Goal: Transaction & Acquisition: Purchase product/service

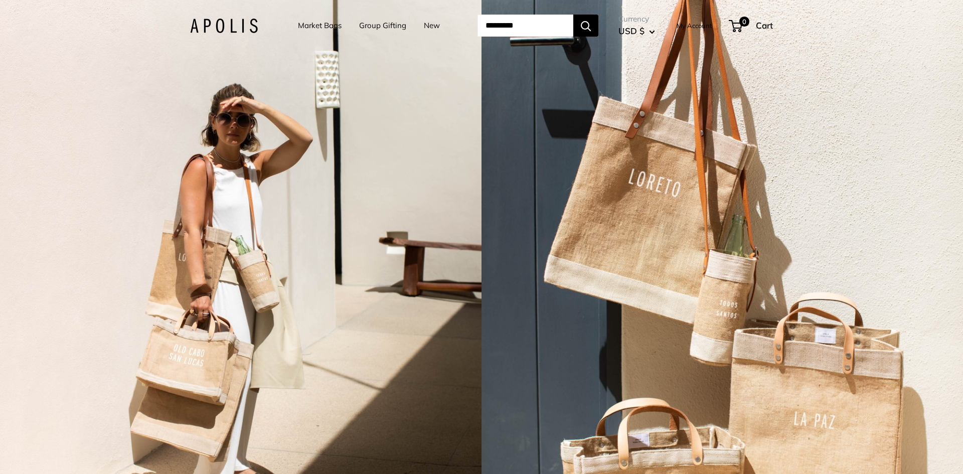
click at [314, 23] on link "Market Bags" at bounding box center [320, 26] width 44 height 14
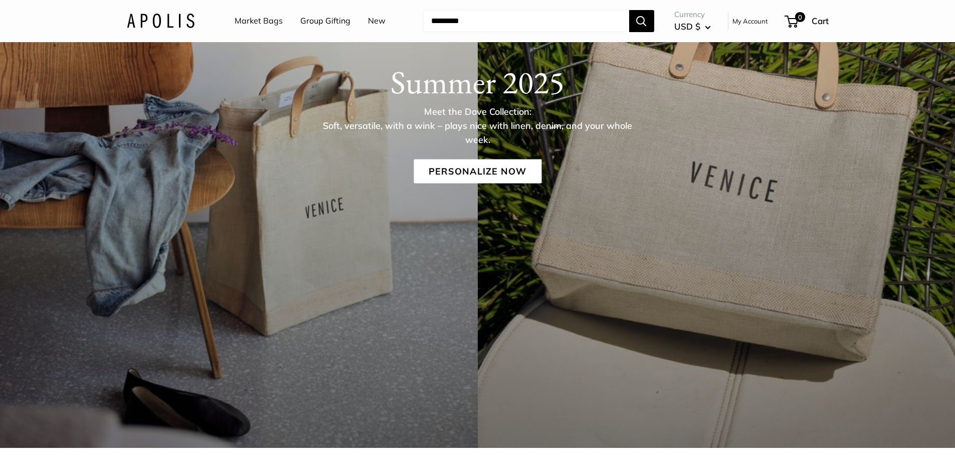
scroll to position [201, 0]
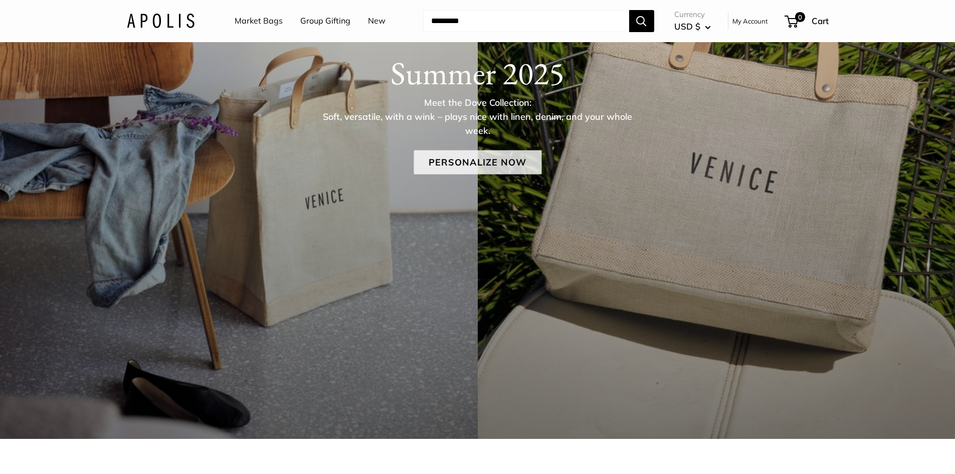
click at [493, 166] on link "Personalize Now" at bounding box center [478, 162] width 128 height 24
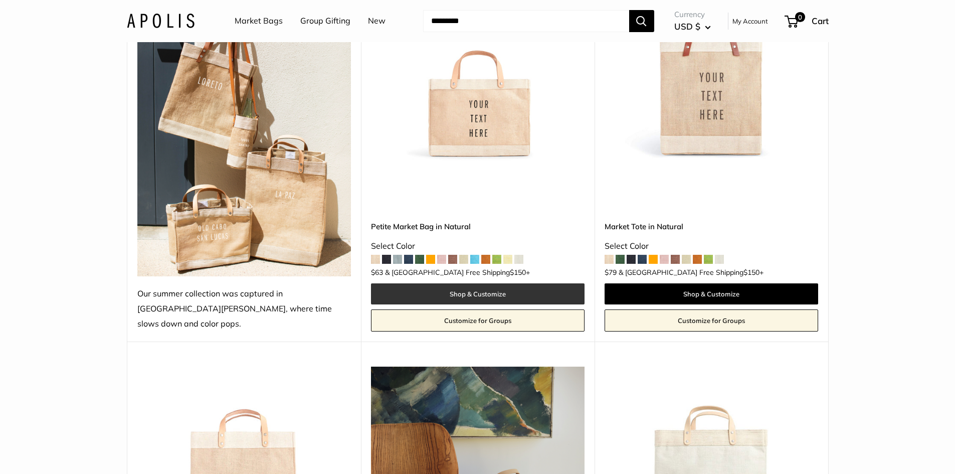
scroll to position [201, 0]
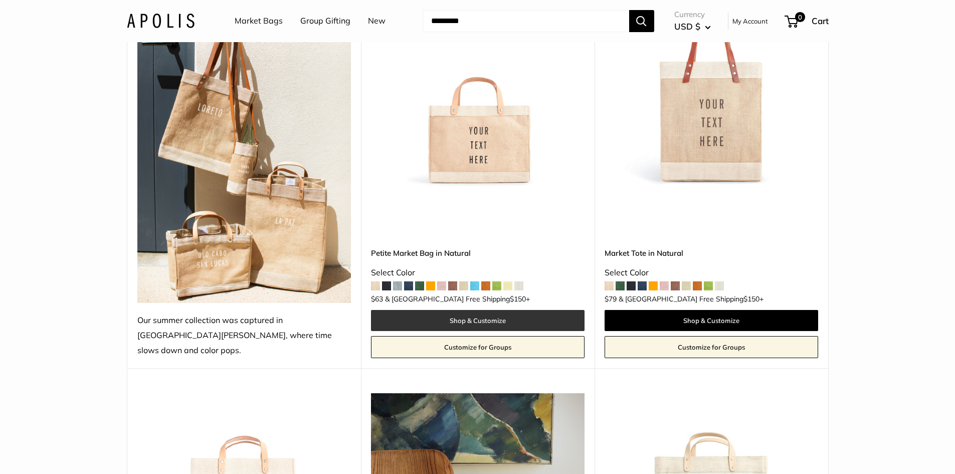
click at [469, 310] on link "Shop & Customize" at bounding box center [478, 320] width 214 height 21
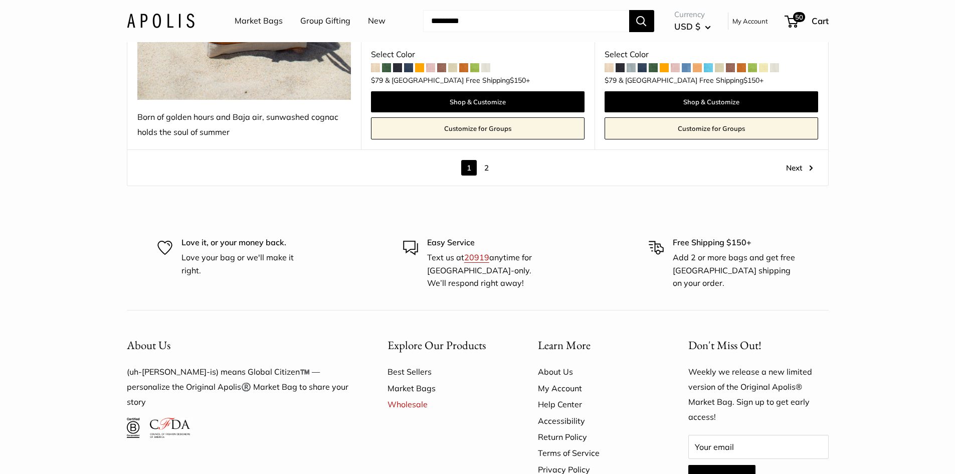
scroll to position [6077, 0]
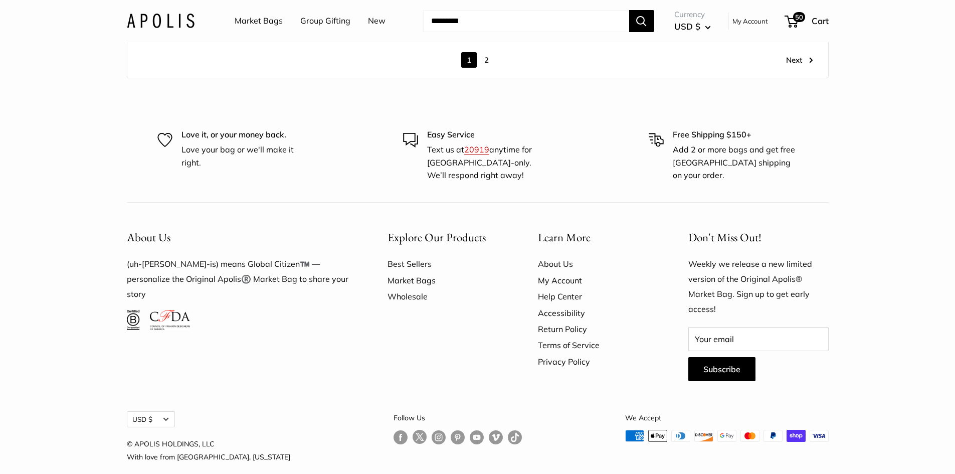
click at [417, 288] on link "Wholesale" at bounding box center [445, 296] width 115 height 16
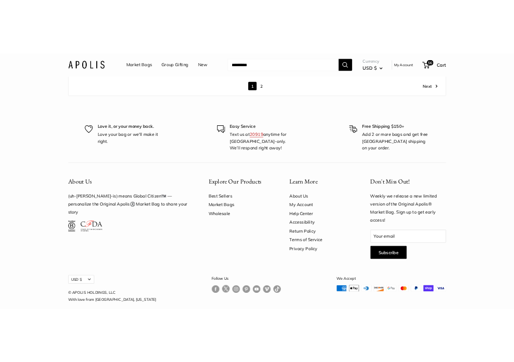
scroll to position [5033, 0]
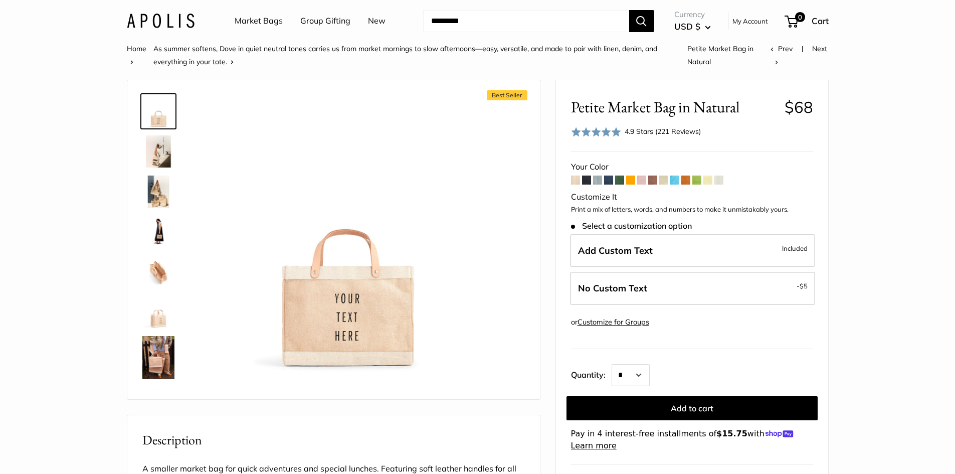
click at [153, 149] on img at bounding box center [158, 151] width 32 height 32
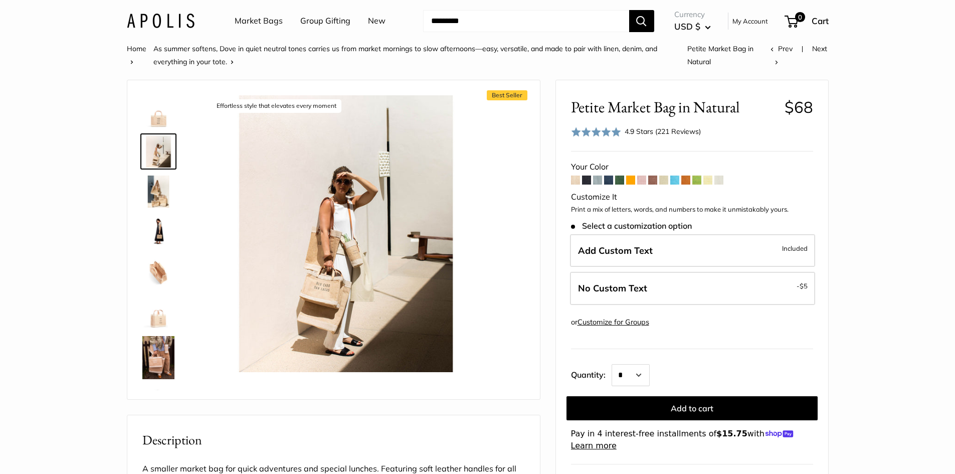
click at [162, 189] on img at bounding box center [158, 191] width 32 height 32
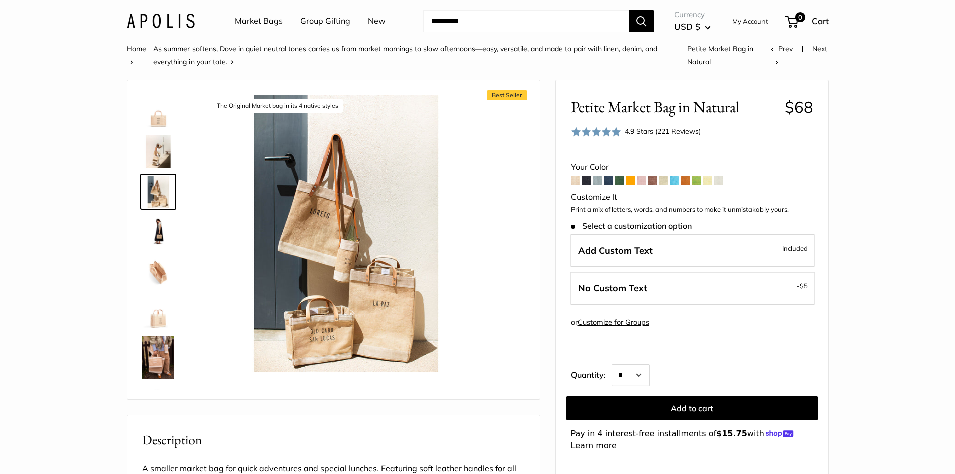
click at [720, 177] on span at bounding box center [718, 179] width 9 height 9
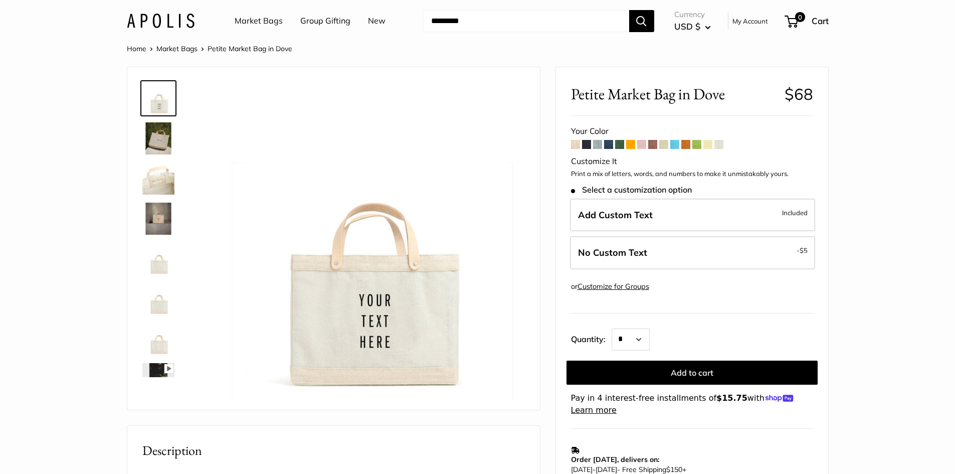
click at [577, 143] on span at bounding box center [575, 144] width 9 height 9
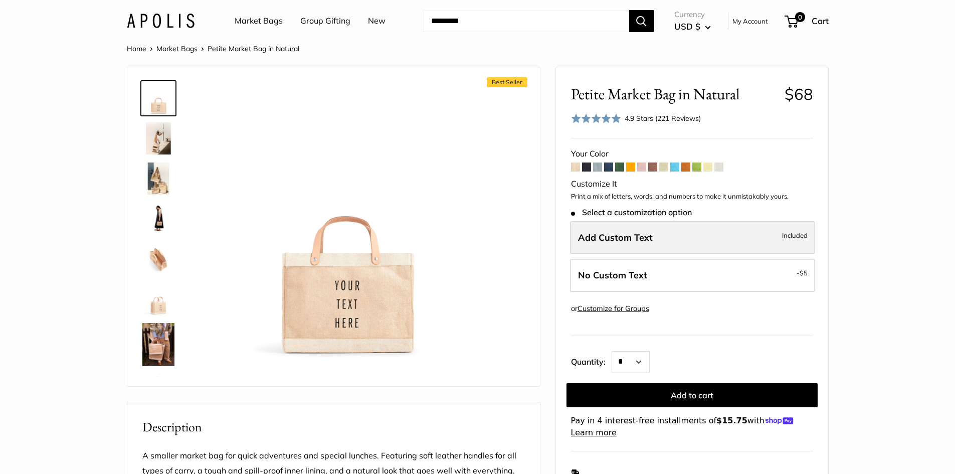
click at [664, 238] on label "Add Custom Text Included" at bounding box center [692, 237] width 245 height 33
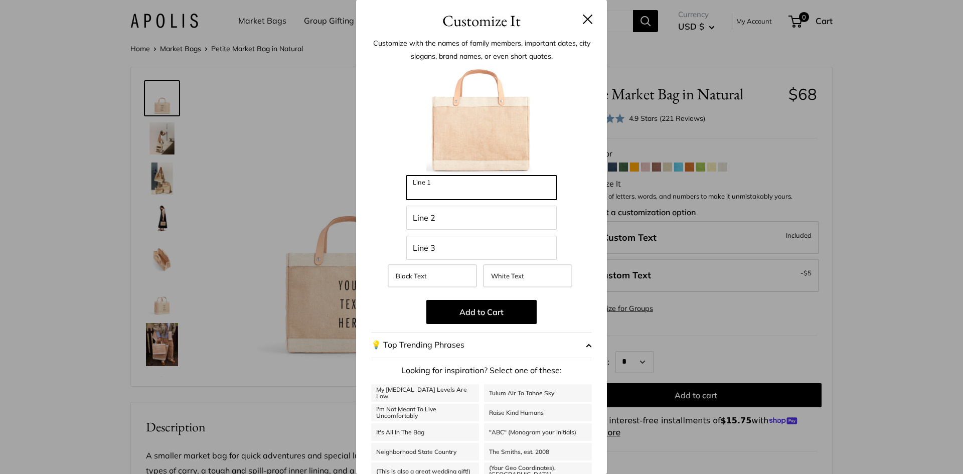
click at [489, 193] on input "Line 1" at bounding box center [481, 187] width 150 height 24
drag, startPoint x: 520, startPoint y: 286, endPoint x: 512, endPoint y: 276, distance: 13.5
click at [516, 283] on label "White Text" at bounding box center [527, 275] width 89 height 23
click at [441, 189] on input "Line 1" at bounding box center [481, 187] width 150 height 24
type input "*"
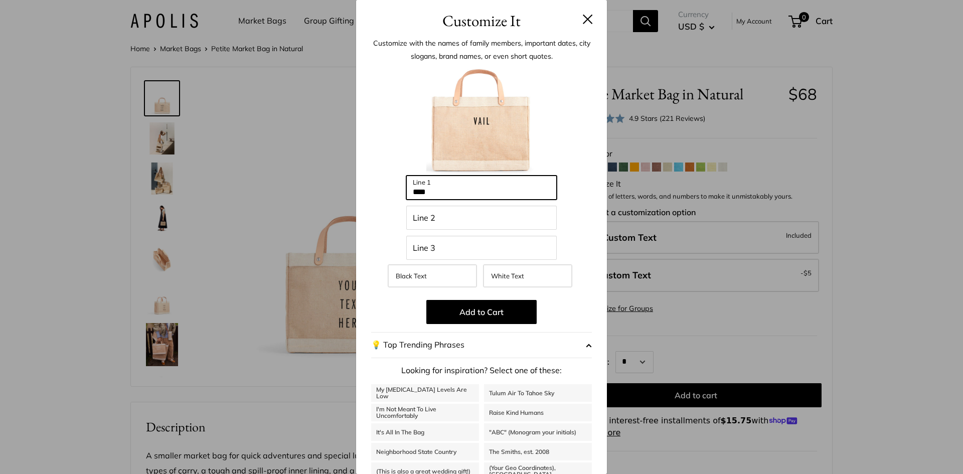
type input "****"
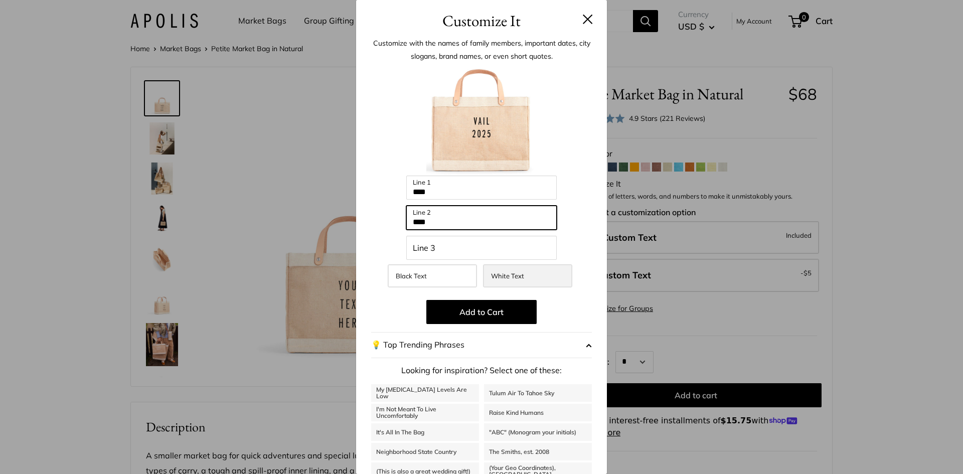
type input "****"
click at [501, 276] on span "White Text" at bounding box center [507, 276] width 33 height 8
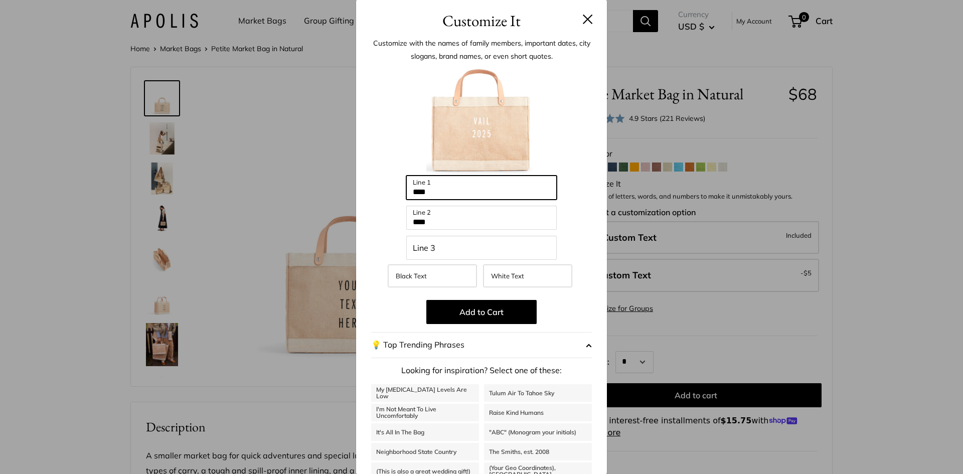
click at [436, 193] on input "****" at bounding box center [481, 187] width 150 height 24
type input "********"
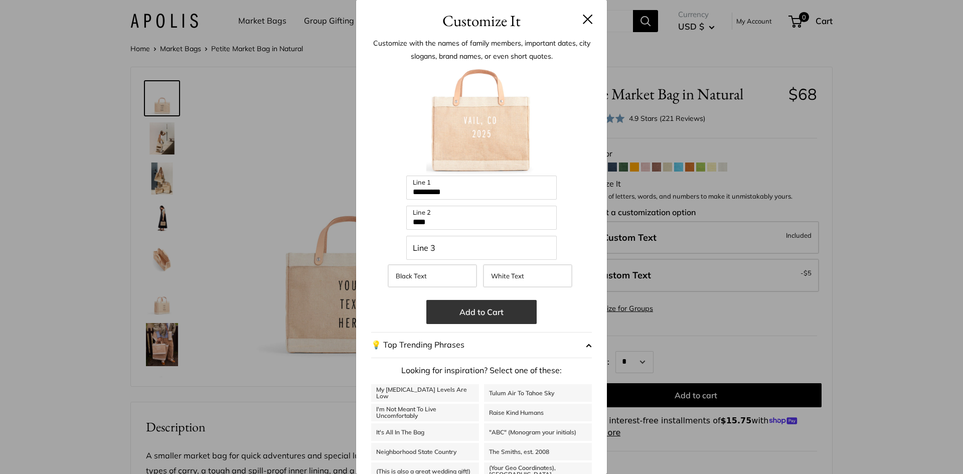
click at [470, 313] on button "Add to Cart" at bounding box center [481, 312] width 110 height 24
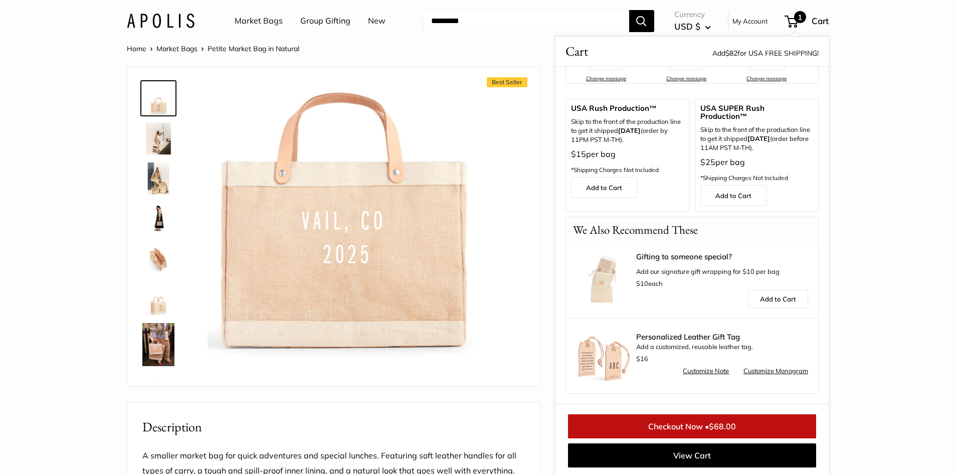
click at [763, 370] on link "Customize Monogram" at bounding box center [776, 371] width 65 height 12
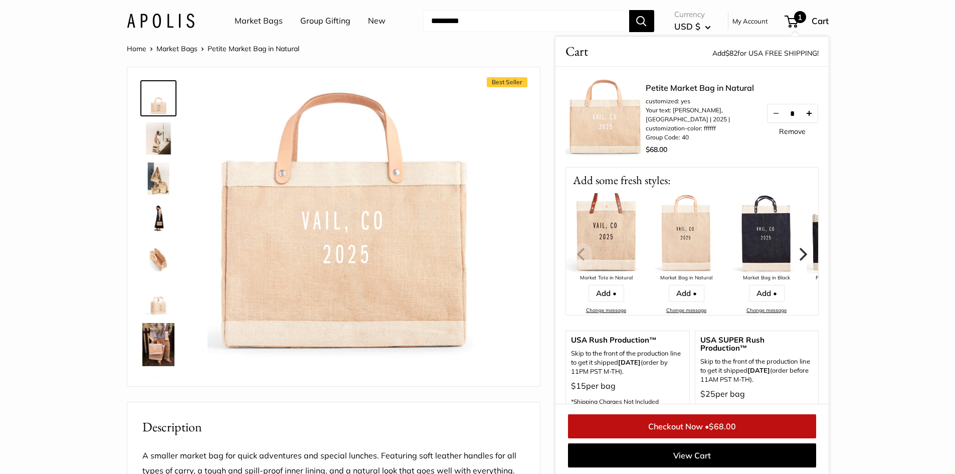
click at [805, 111] on button "Increase quantity by 1" at bounding box center [808, 113] width 17 height 18
click at [807, 110] on button "Increase quantity by 1" at bounding box center [808, 113] width 17 height 18
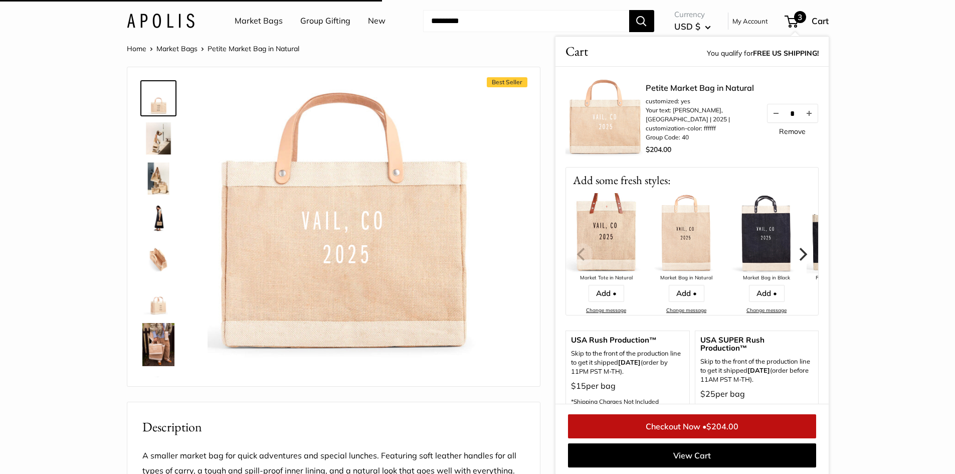
click at [807, 110] on button "Increase quantity by 1" at bounding box center [808, 113] width 17 height 18
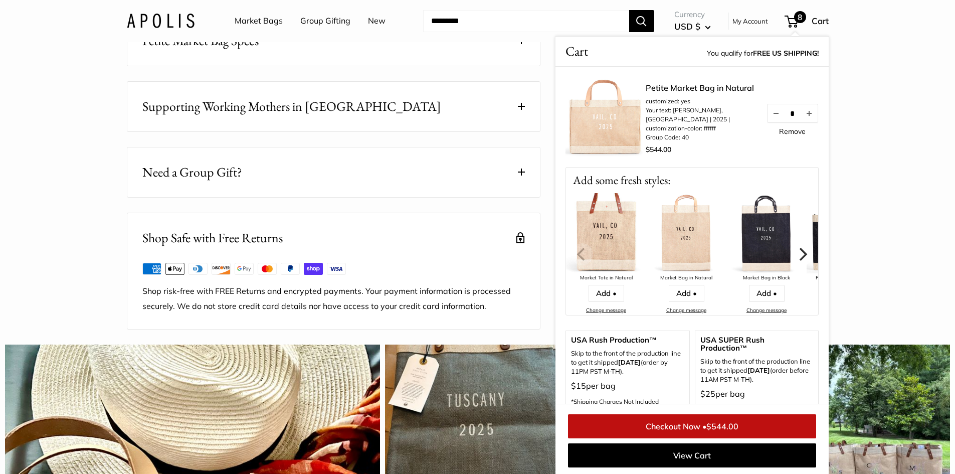
scroll to position [301, 0]
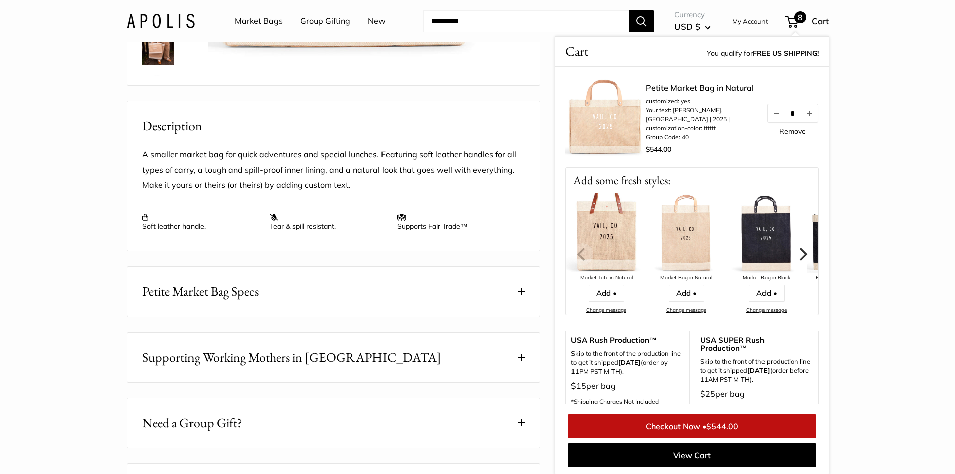
drag, startPoint x: 780, startPoint y: 112, endPoint x: 795, endPoint y: 112, distance: 14.5
click at [795, 112] on input "*" at bounding box center [792, 113] width 16 height 9
type input "**"
click at [774, 160] on div "Petite Market Bag in Natural customized: yes Your text: VAIL, CO | 2025 | custo…" at bounding box center [692, 117] width 253 height 100
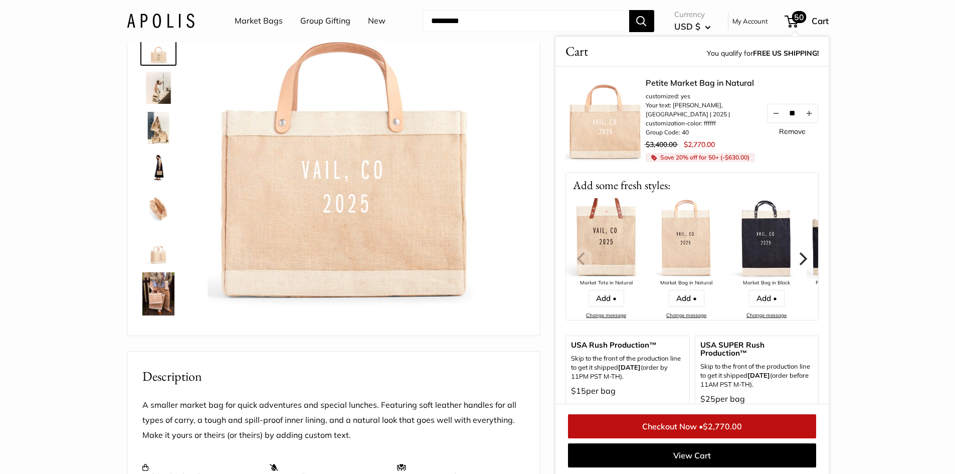
scroll to position [0, 0]
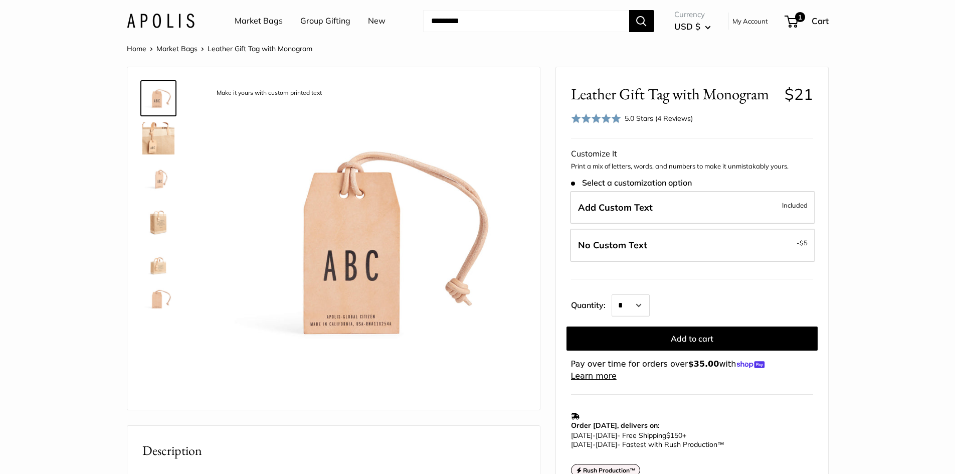
click at [151, 137] on img at bounding box center [158, 138] width 32 height 32
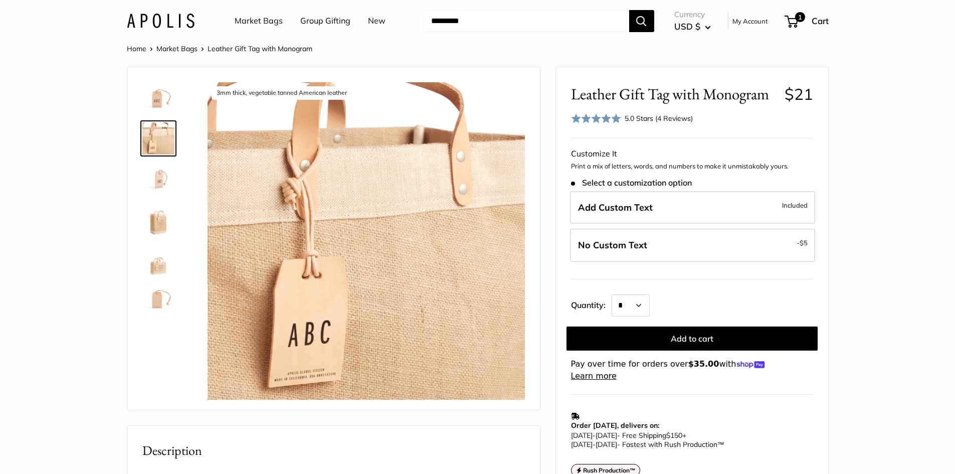
click at [161, 178] on img at bounding box center [158, 178] width 32 height 32
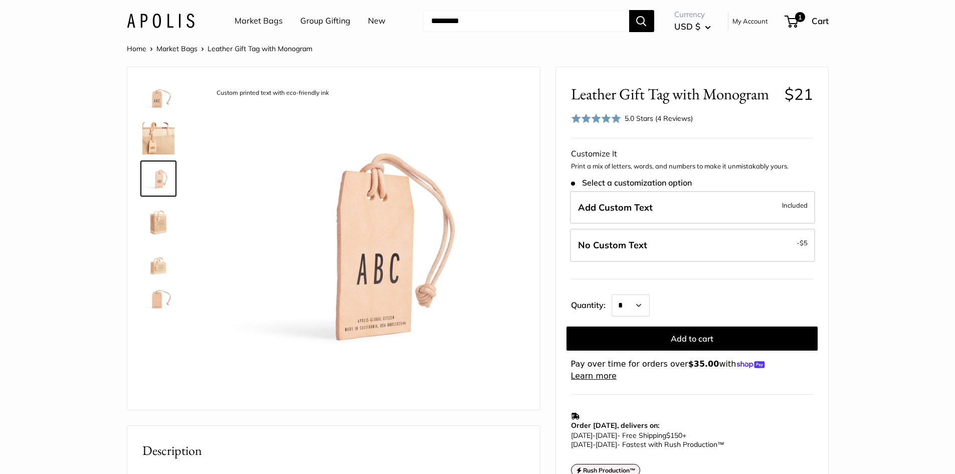
click at [162, 212] on img at bounding box center [158, 219] width 32 height 32
